Goal: Find specific page/section: Find specific page/section

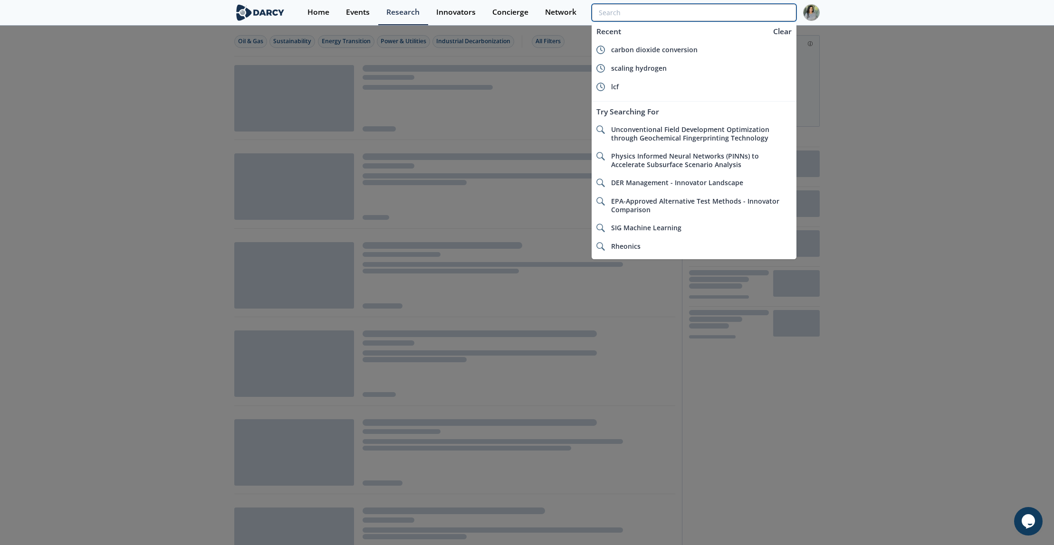
click at [751, 19] on input "search" at bounding box center [693, 13] width 205 height 18
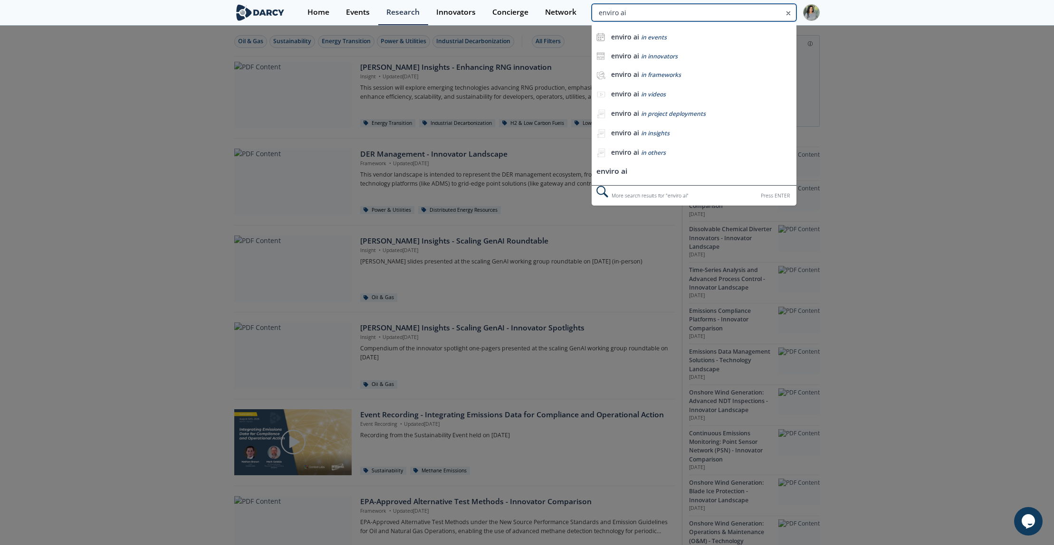
type input "enviro ai"
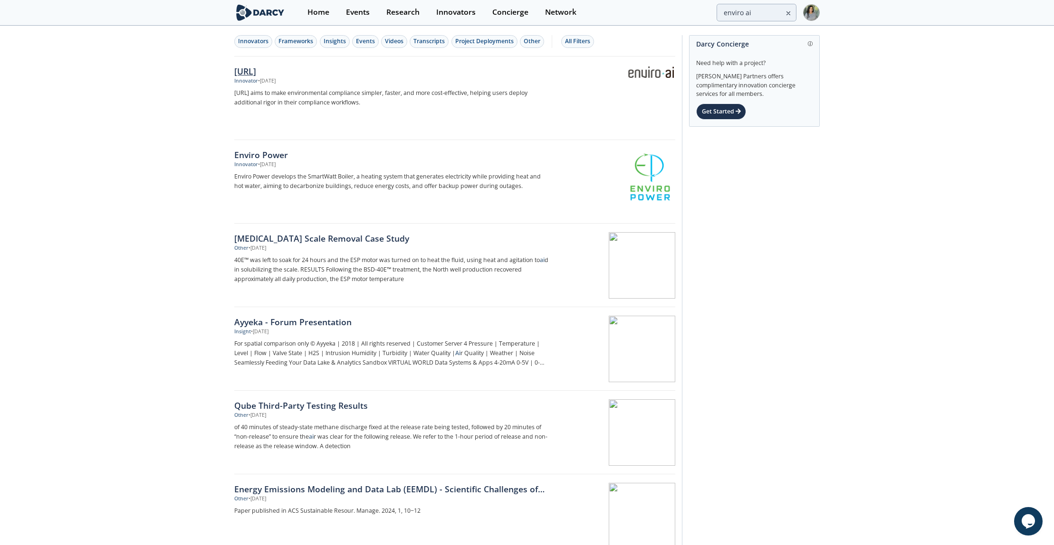
click at [237, 68] on div "[URL]" at bounding box center [391, 71] width 315 height 12
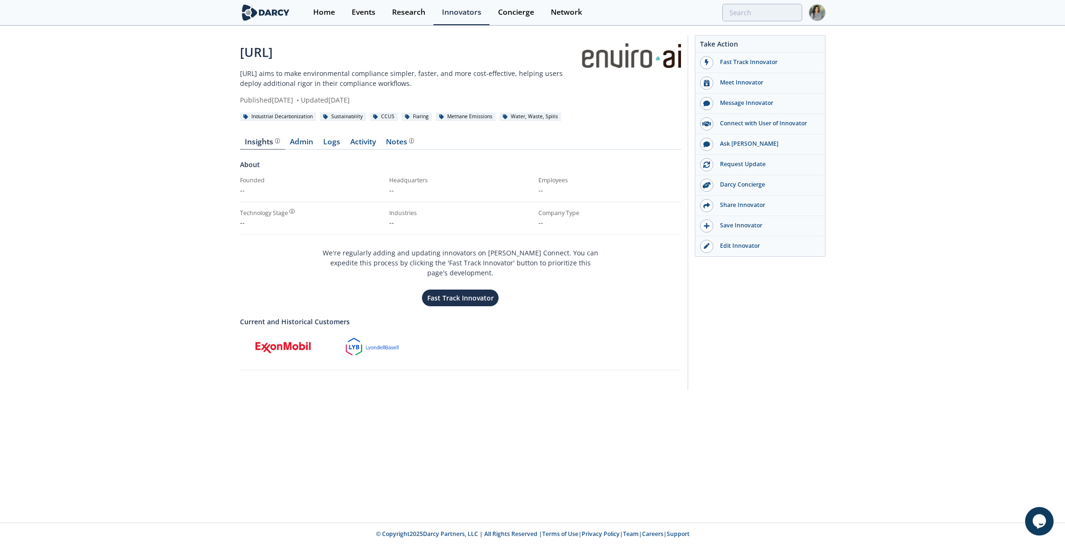
click at [303, 135] on div "Insights Admin Logs Activity Notes About Founded -- Headquarters -- Employees --" at bounding box center [460, 256] width 441 height 262
click at [300, 143] on link "Admin" at bounding box center [301, 143] width 33 height 11
